Goal: Navigation & Orientation: Find specific page/section

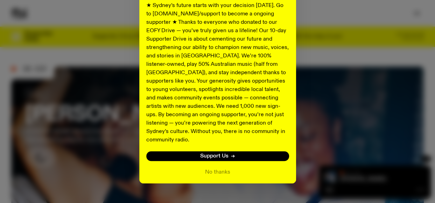
scroll to position [143, 0]
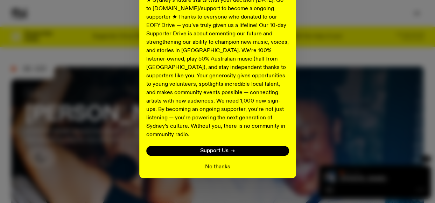
click at [225, 163] on button "No thanks" at bounding box center [217, 167] width 25 height 8
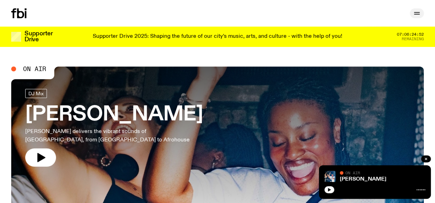
click at [415, 13] on icon "button" at bounding box center [417, 13] width 8 height 8
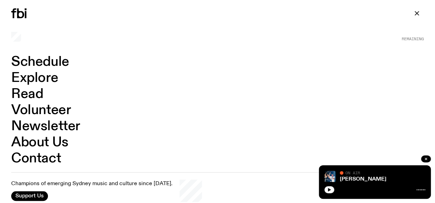
click at [26, 62] on link "Schedule" at bounding box center [40, 61] width 58 height 13
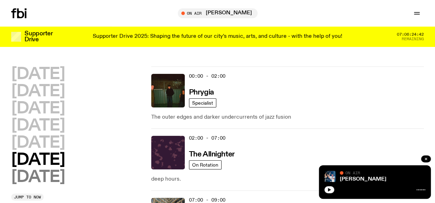
click at [52, 179] on h2 "[DATE]" at bounding box center [38, 177] width 54 height 16
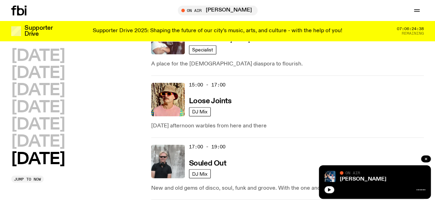
scroll to position [510, 0]
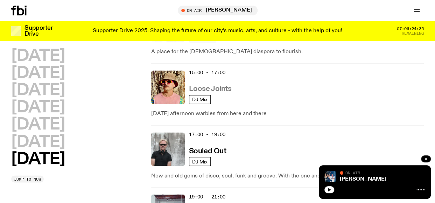
click at [226, 85] on h3 "Loose Joints" at bounding box center [210, 88] width 43 height 7
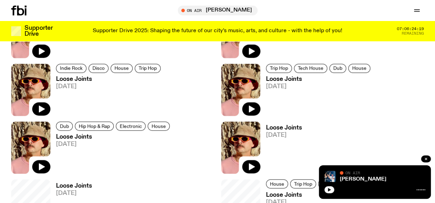
scroll to position [467, 0]
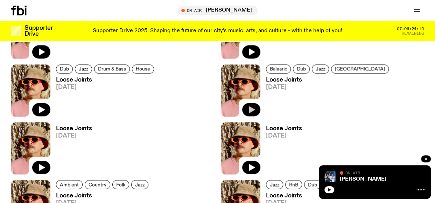
click at [250, 104] on button "button" at bounding box center [251, 109] width 18 height 13
